Goal: Task Accomplishment & Management: Use online tool/utility

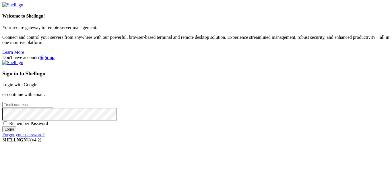
click at [37, 82] on link "Login with Google" at bounding box center [19, 84] width 35 height 5
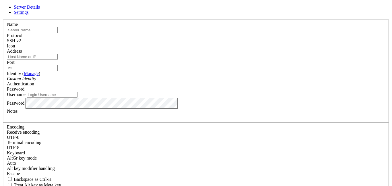
paste input "[TECHNICAL_ID]"
type input "[TECHNICAL_ID]"
paste input "[TECHNICAL_ID]"
type input "[TECHNICAL_ID]"
click at [58, 60] on input "Address" at bounding box center [32, 57] width 51 height 6
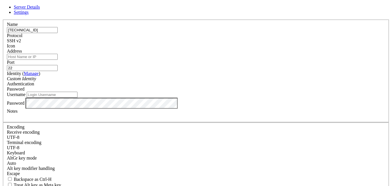
paste input "[TECHNICAL_ID]"
type input "[TECHNICAL_ID]"
click at [77, 98] on input "Username" at bounding box center [52, 95] width 51 height 6
type input "root"
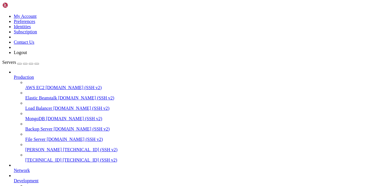
click at [58, 157] on link "[TECHNICAL_ID] [TECHNICAL_ID] (SSH v2)" at bounding box center [207, 159] width 364 height 5
drag, startPoint x: 57, startPoint y: 439, endPoint x: 195, endPoint y: 438, distance: 138.9
